Goal: Information Seeking & Learning: Learn about a topic

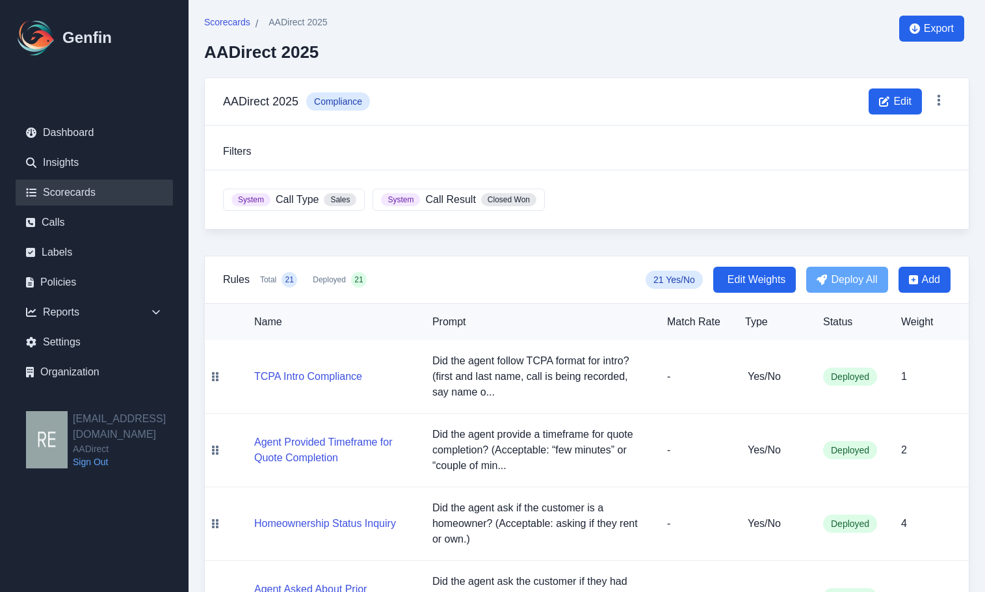
click at [89, 187] on link "Scorecards" at bounding box center [94, 192] width 157 height 26
click at [57, 218] on link "Calls" at bounding box center [94, 222] width 157 height 26
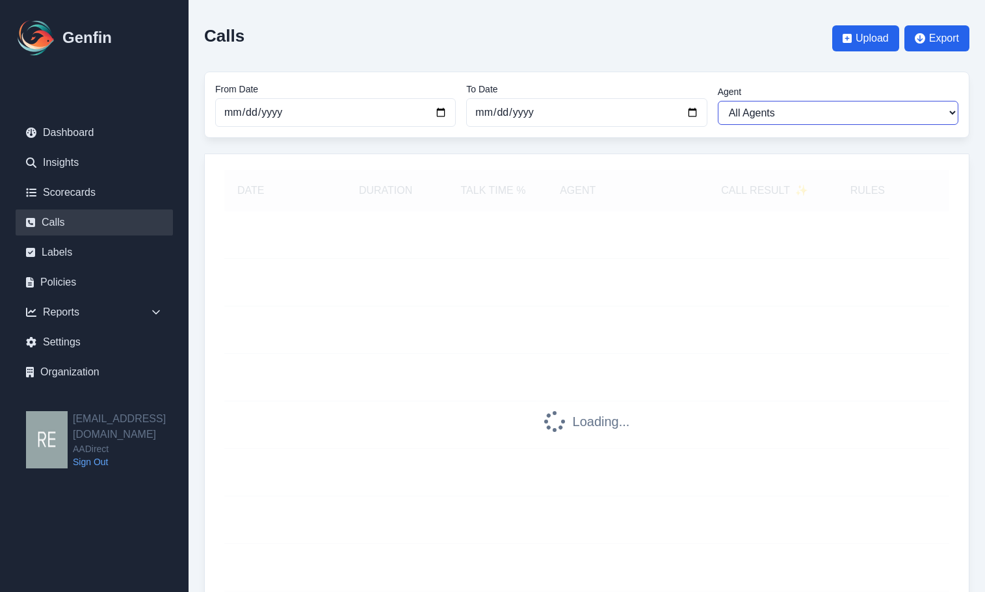
click at [925, 110] on select "All Agents [PERSON_NAME] [PERSON_NAME] [PERSON_NAME] [PERSON_NAME] [PERSON_NAME…" at bounding box center [838, 113] width 241 height 24
click at [610, 151] on div "Calls Upload Export From Date [DATE] To Date [DATE] Agent All Agents [PERSON_NA…" at bounding box center [587, 352] width 796 height 704
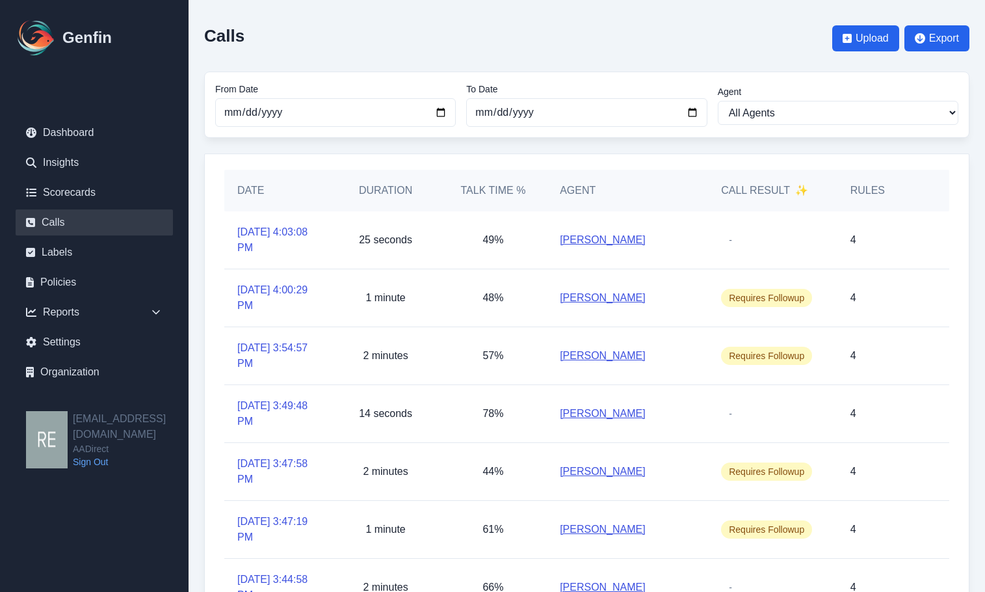
scroll to position [261, 0]
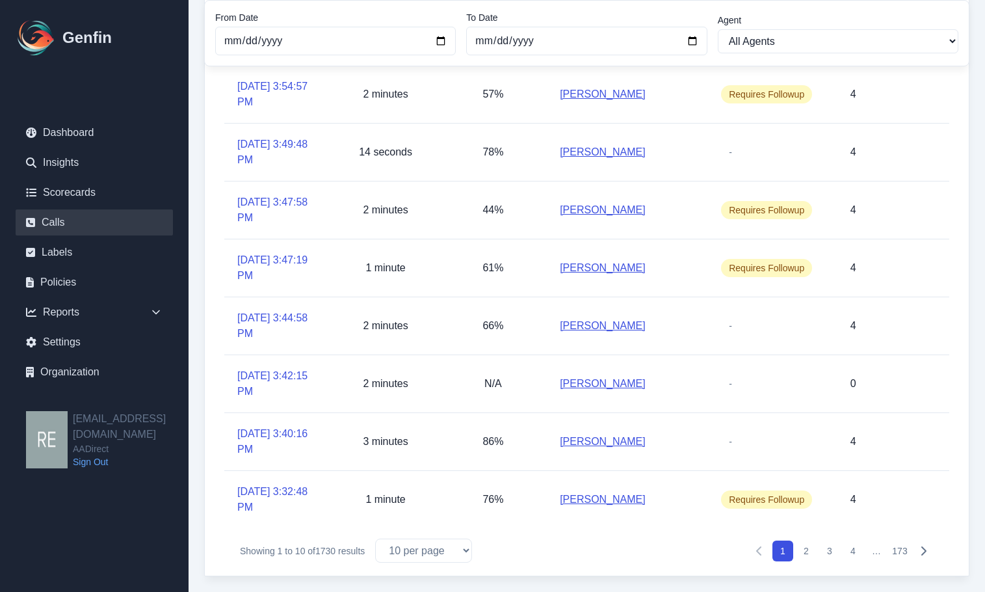
click at [834, 552] on button "3" at bounding box center [829, 550] width 21 height 21
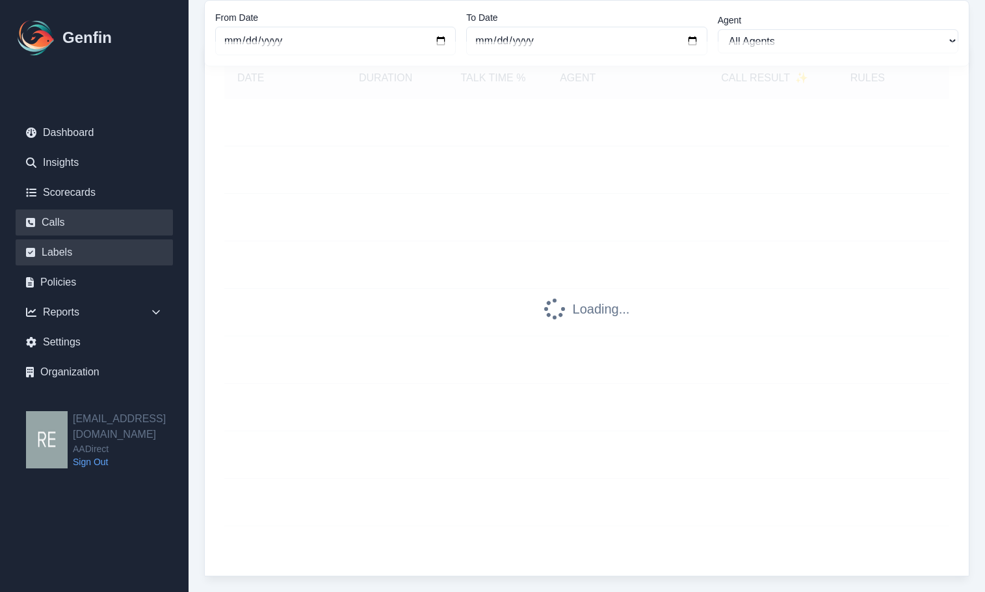
click at [67, 255] on link "Labels" at bounding box center [94, 252] width 157 height 26
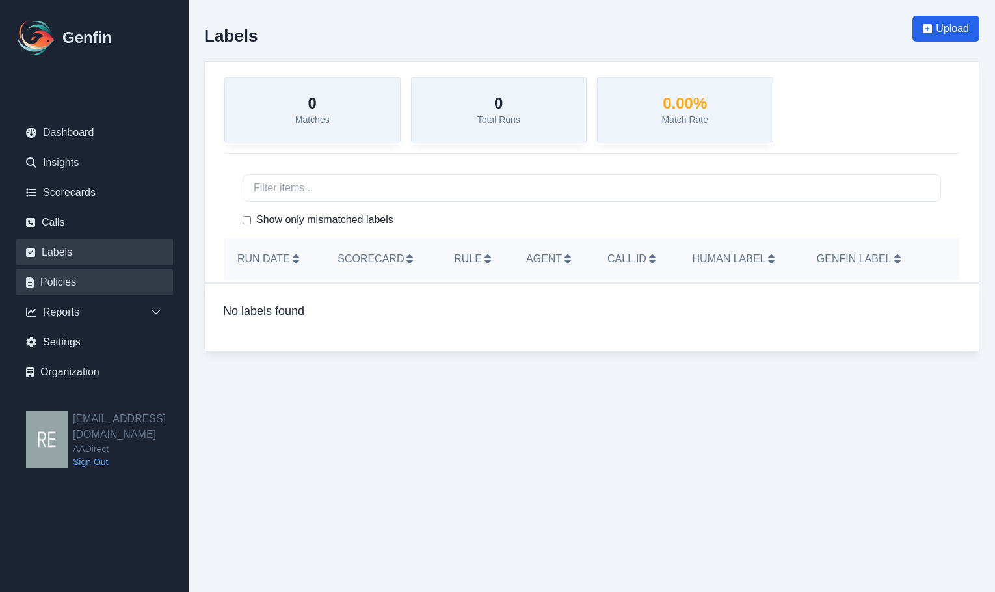
click at [72, 282] on link "Policies" at bounding box center [94, 282] width 157 height 26
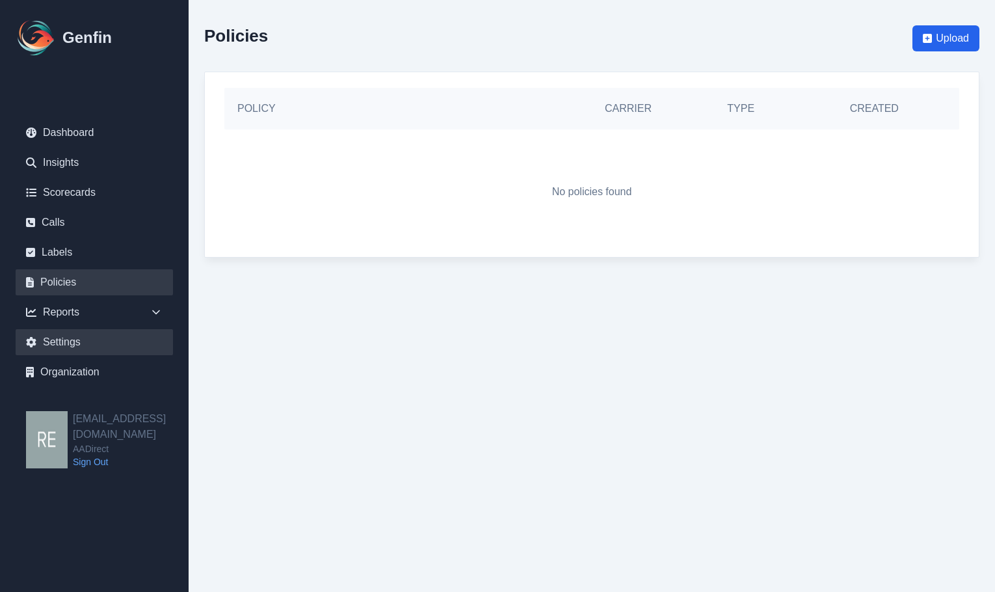
click at [64, 341] on link "Settings" at bounding box center [94, 342] width 157 height 26
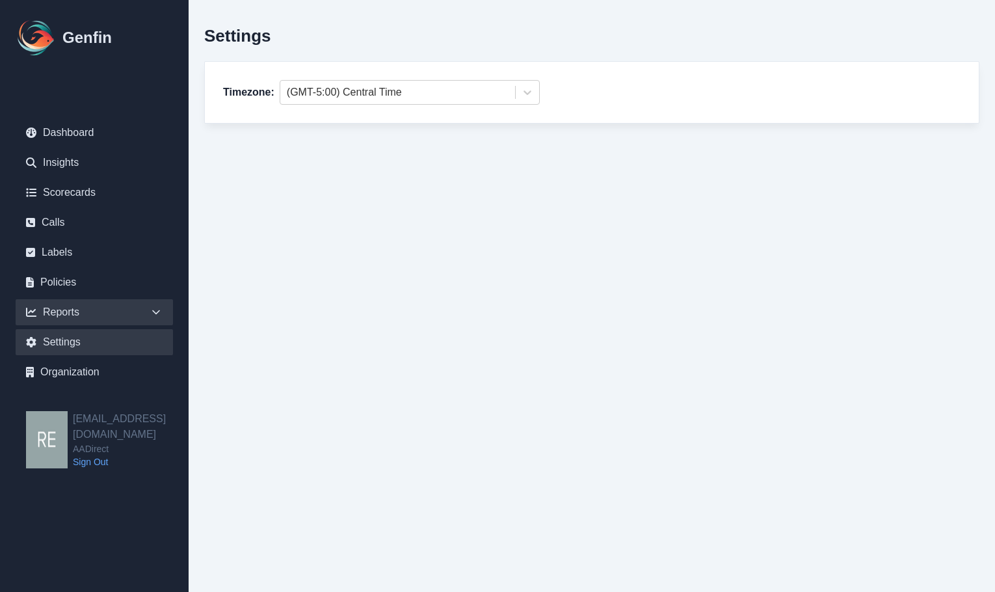
click at [43, 305] on div "Reports" at bounding box center [94, 312] width 157 height 26
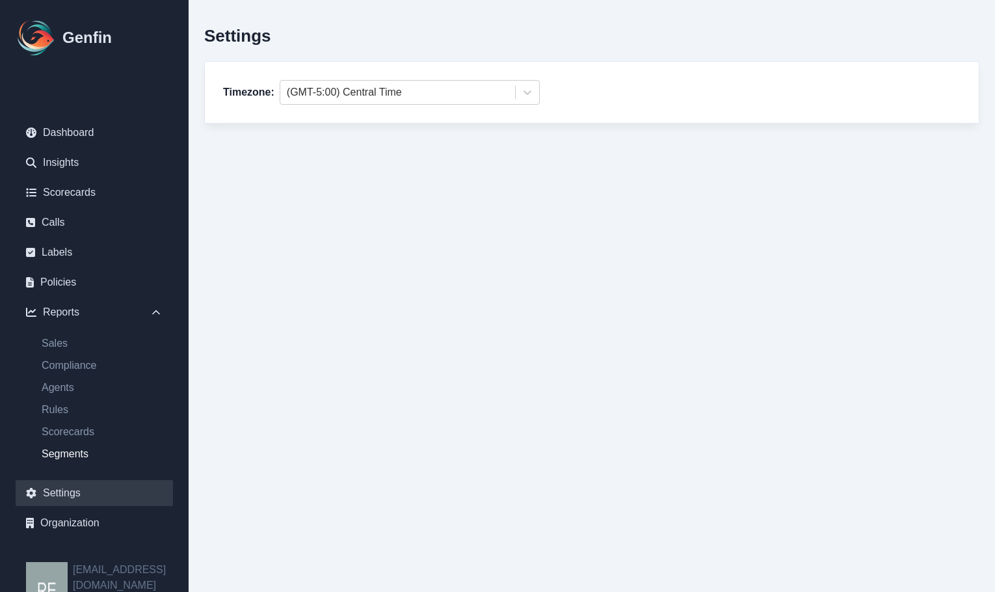
click at [86, 457] on link "Segments" at bounding box center [102, 454] width 142 height 16
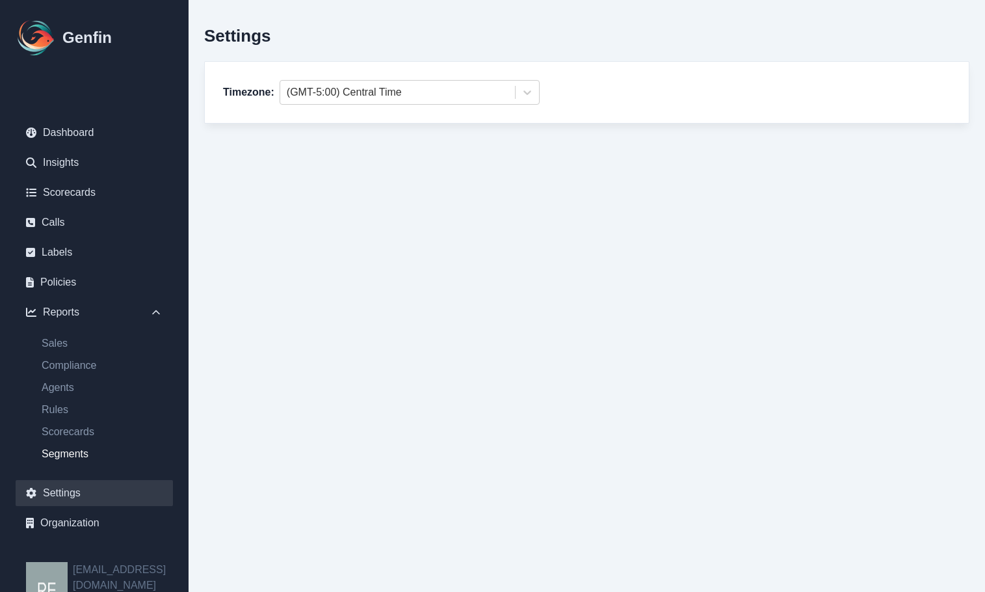
select select "14"
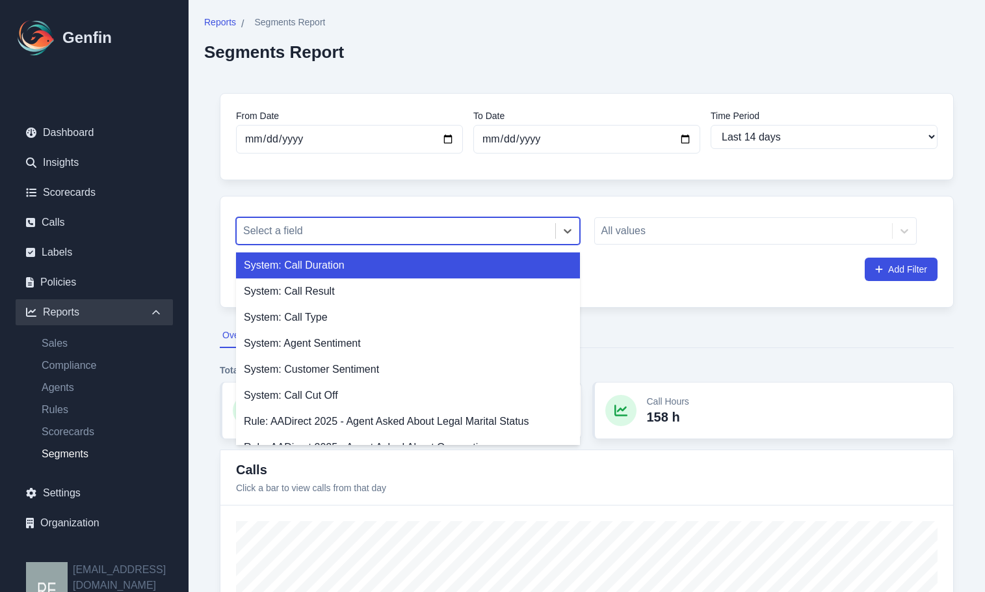
click at [548, 225] on div at bounding box center [396, 231] width 306 height 18
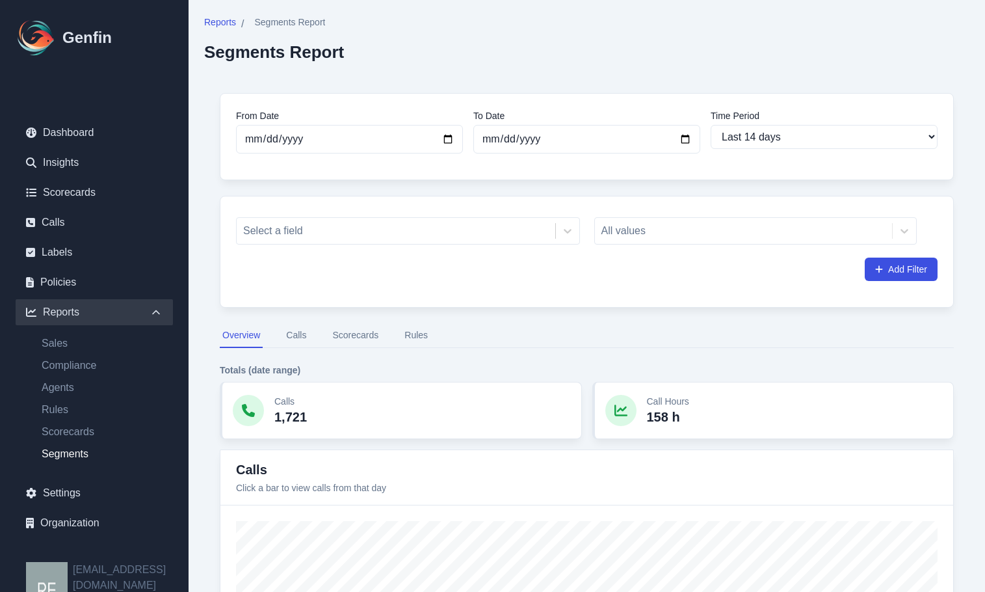
scroll to position [260, 0]
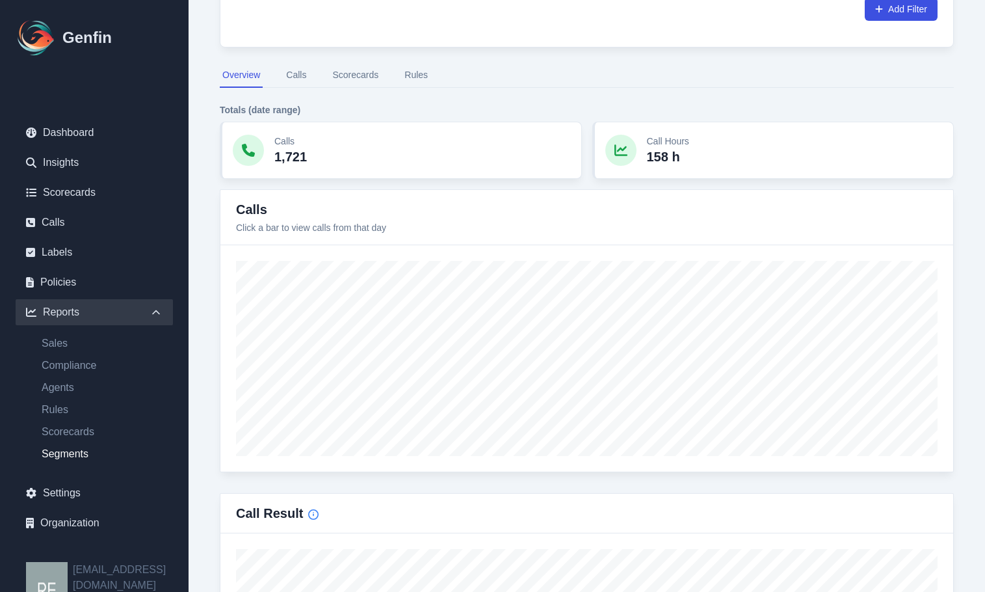
click at [365, 67] on button "Scorecards" at bounding box center [355, 75] width 51 height 25
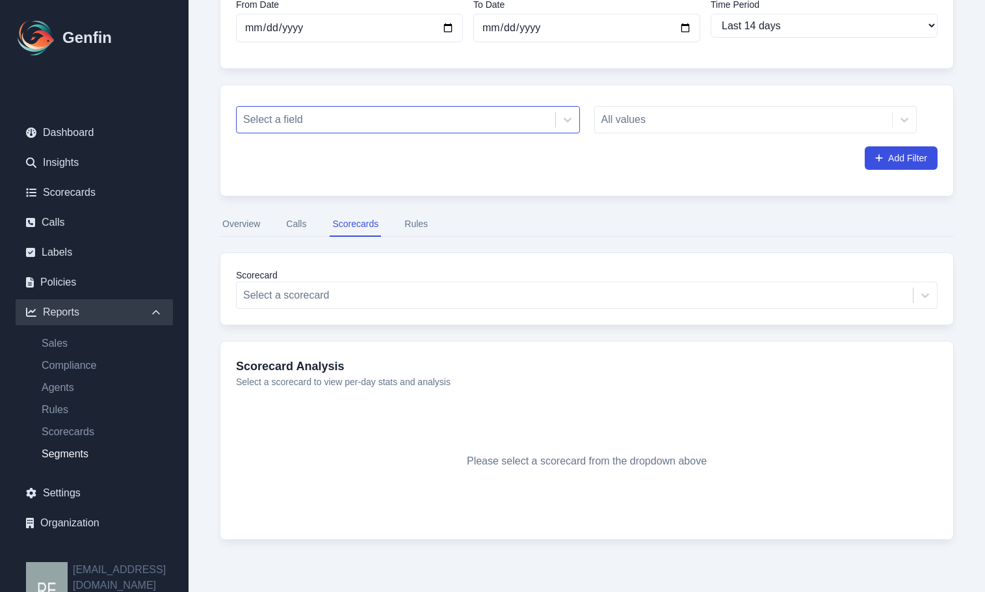
click at [501, 122] on div at bounding box center [396, 120] width 306 height 18
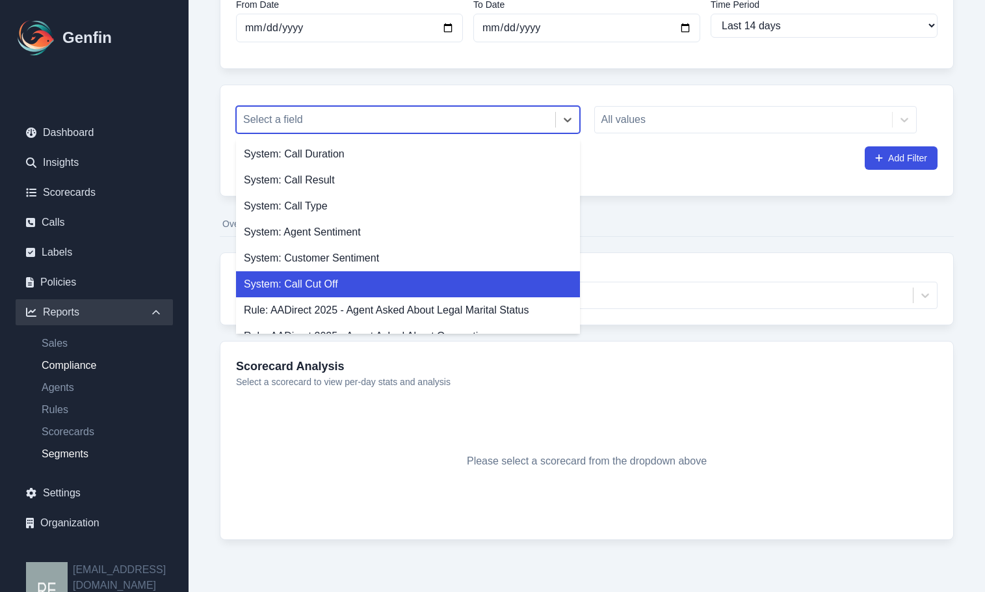
click at [114, 368] on link "Compliance" at bounding box center [102, 366] width 142 height 16
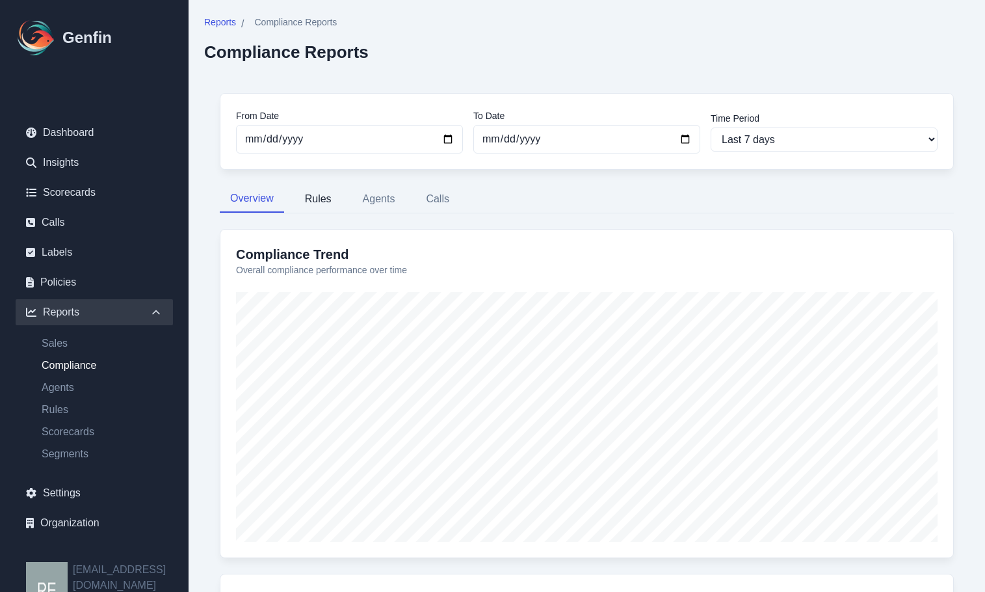
click at [311, 199] on button "Rules" at bounding box center [317, 198] width 47 height 27
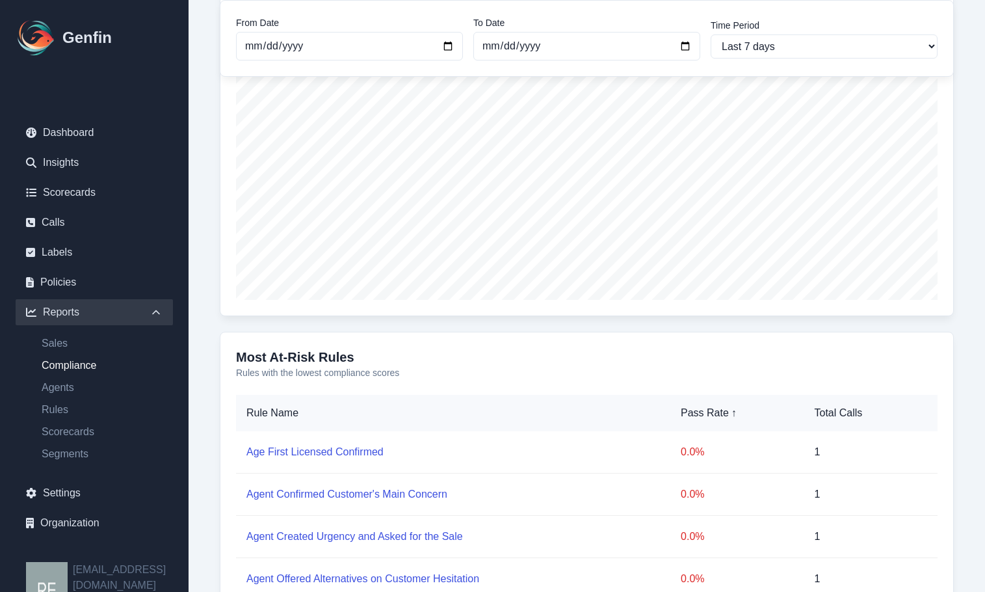
scroll to position [47, 0]
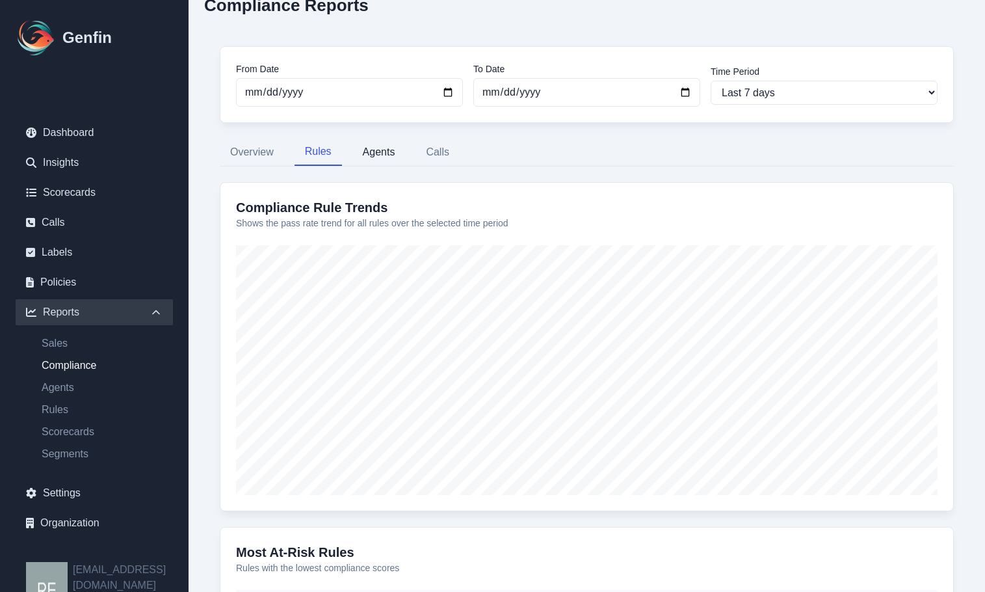
click at [385, 155] on button "Agents" at bounding box center [378, 151] width 53 height 27
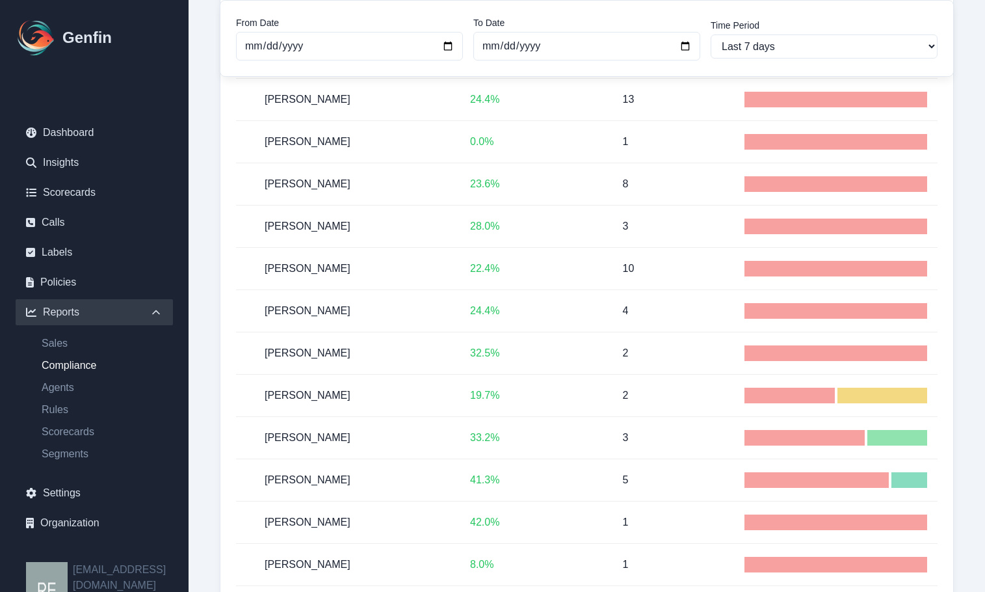
scroll to position [1450, 0]
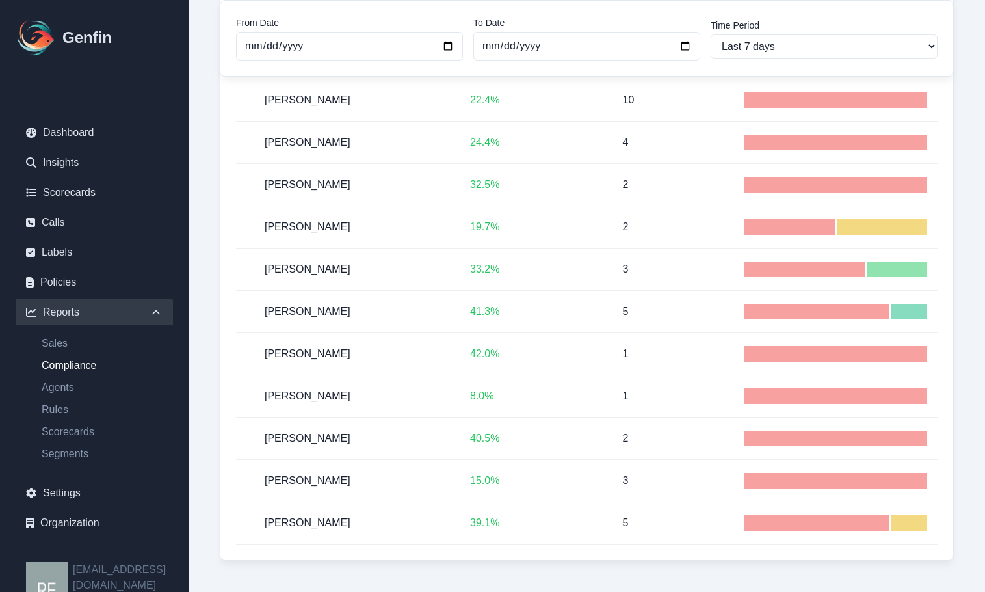
click at [488, 185] on p "32.5 %" at bounding box center [536, 185] width 132 height 16
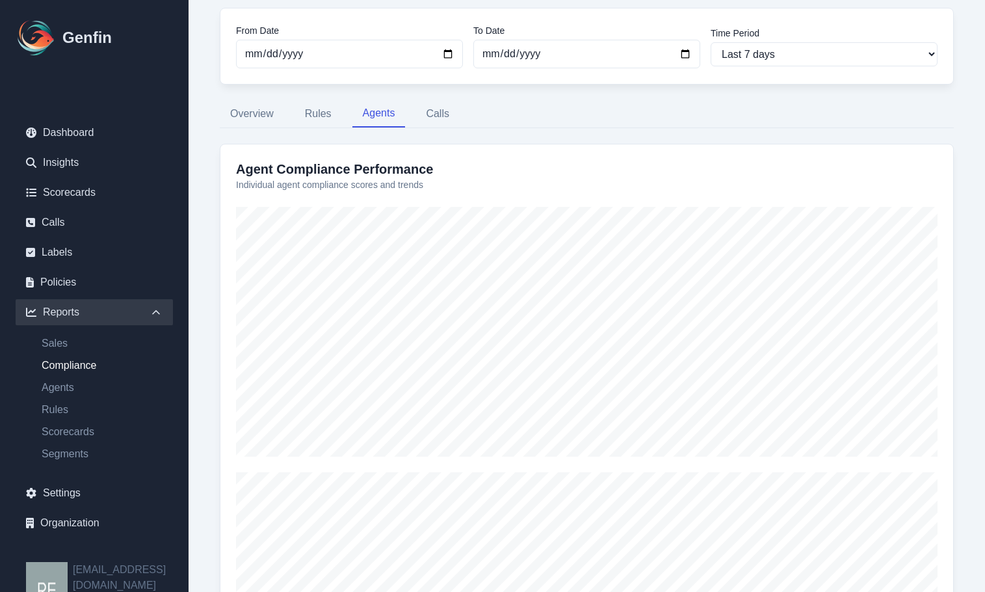
scroll to position [0, 0]
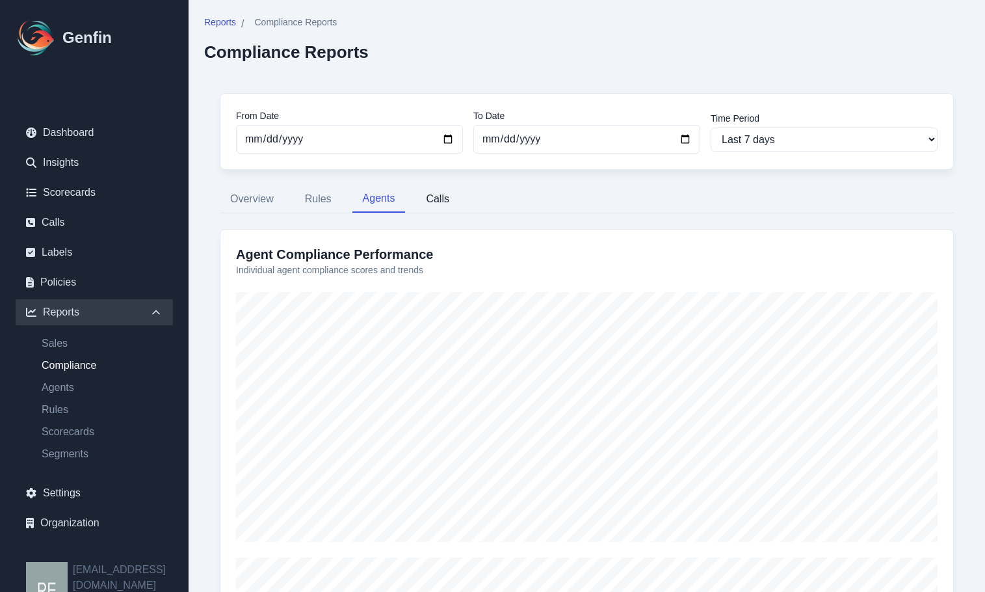
click at [438, 198] on button "Calls" at bounding box center [437, 198] width 44 height 27
